Goal: Task Accomplishment & Management: Use online tool/utility

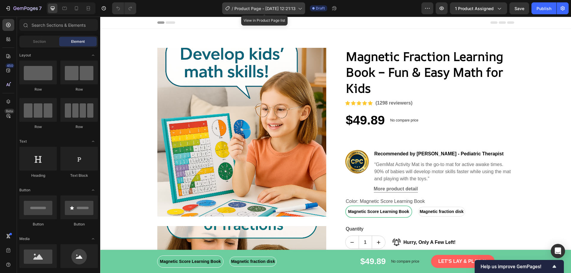
click at [276, 12] on div "/ Product Page - Sep 23, 12:21:13" at bounding box center [263, 8] width 83 height 12
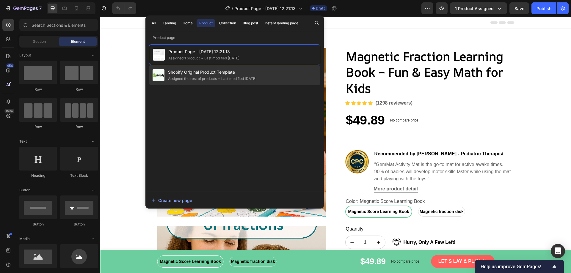
click at [249, 77] on div "• Last modified 3 days ago" at bounding box center [237, 79] width 40 height 6
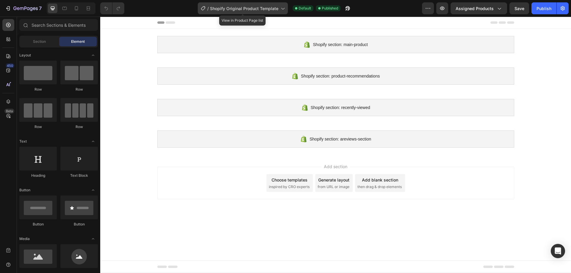
click at [239, 9] on span "Shopify Original Product Template" at bounding box center [244, 8] width 68 height 6
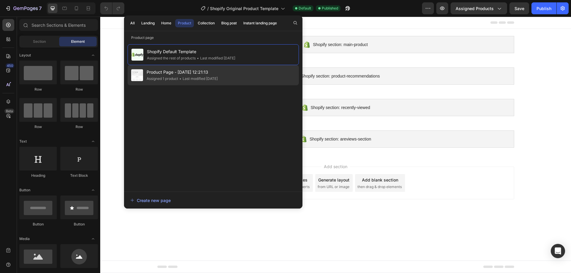
click at [210, 74] on span "Product Page - [DATE] 12:21:13" at bounding box center [182, 72] width 71 height 7
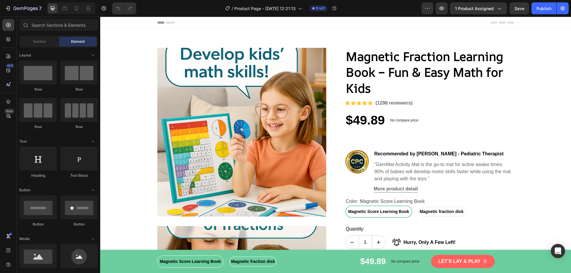
radio input "false"
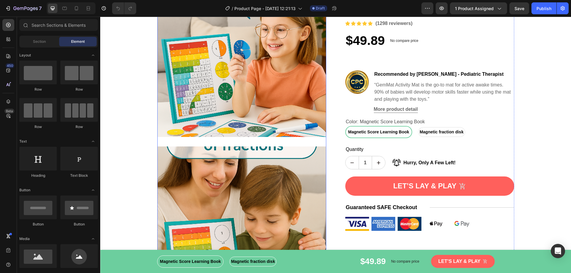
scroll to position [59, 0]
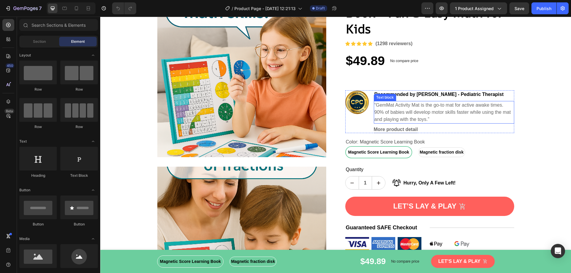
click at [383, 107] on p "“GemMat Activity Mat is the go-to mat for active awake times. 90% of babies wil…" at bounding box center [443, 112] width 139 height 21
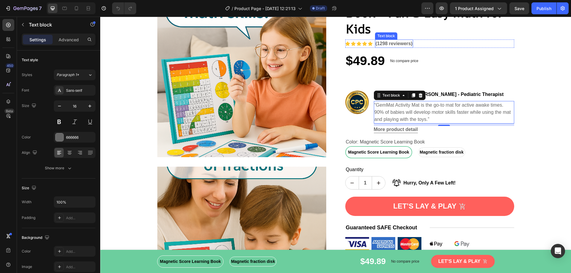
click at [381, 42] on p "(1298 reviewers)" at bounding box center [394, 43] width 37 height 7
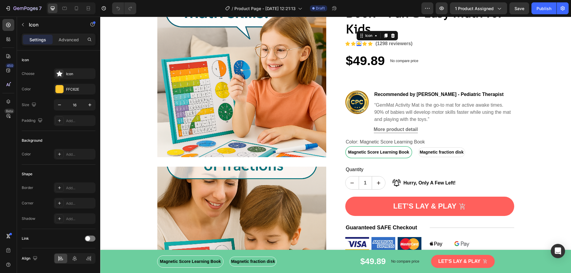
click at [356, 44] on div "Icon 0" at bounding box center [358, 43] width 5 height 5
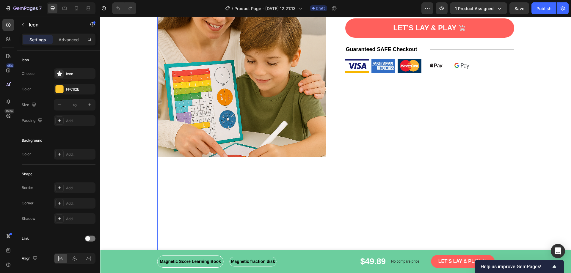
scroll to position [89, 0]
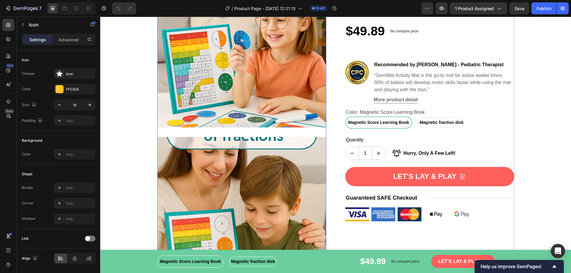
click at [278, 193] on img at bounding box center [241, 221] width 169 height 169
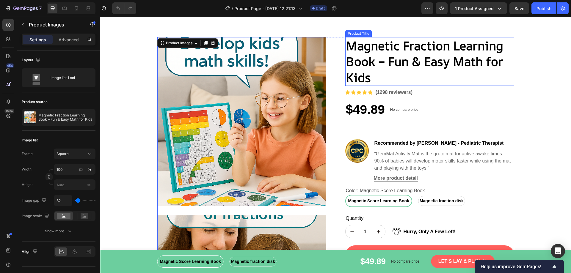
scroll to position [0, 0]
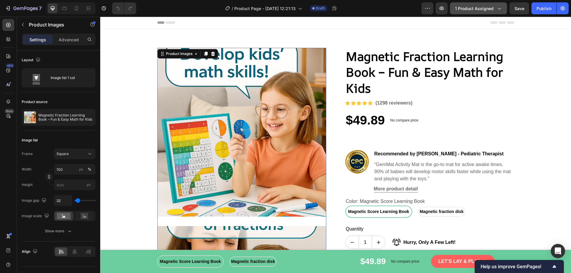
click at [500, 9] on icon "button" at bounding box center [499, 8] width 6 height 6
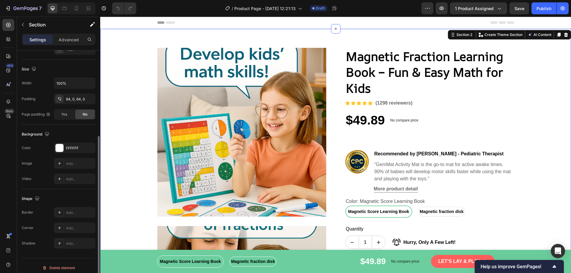
scroll to position [123, 0]
